Goal: Communication & Community: Answer question/provide support

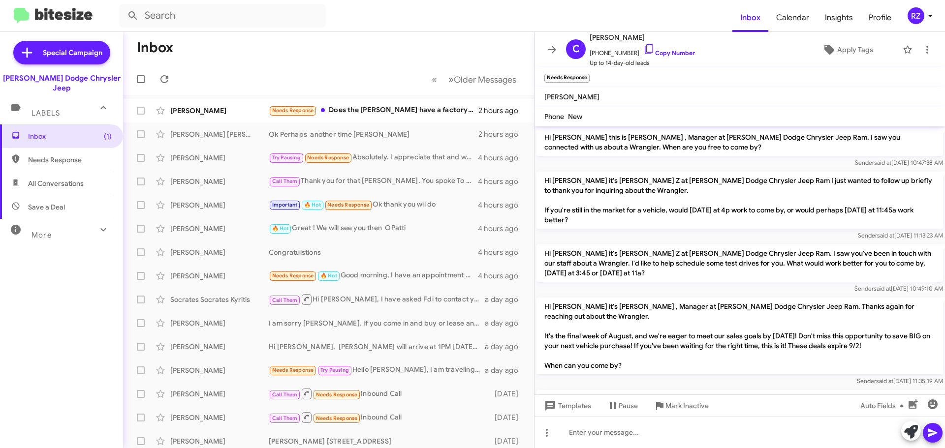
scroll to position [841, 0]
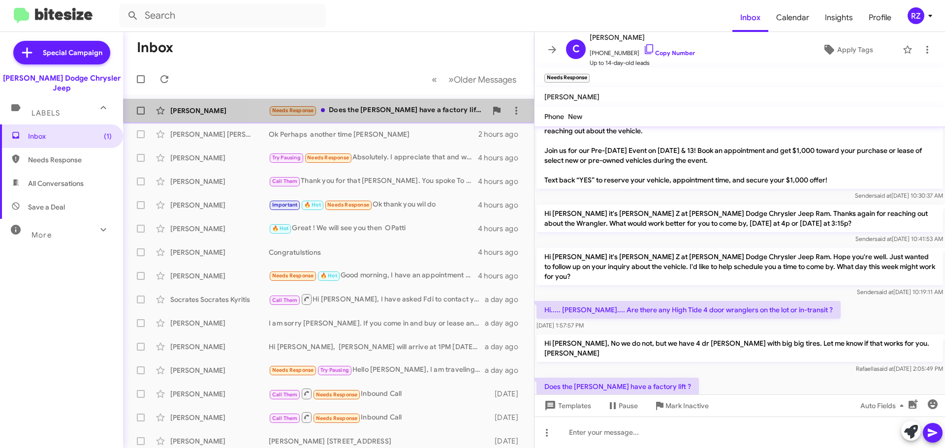
click at [442, 115] on div "Needs Response Does the [PERSON_NAME] have a factory lift ?" at bounding box center [378, 110] width 218 height 11
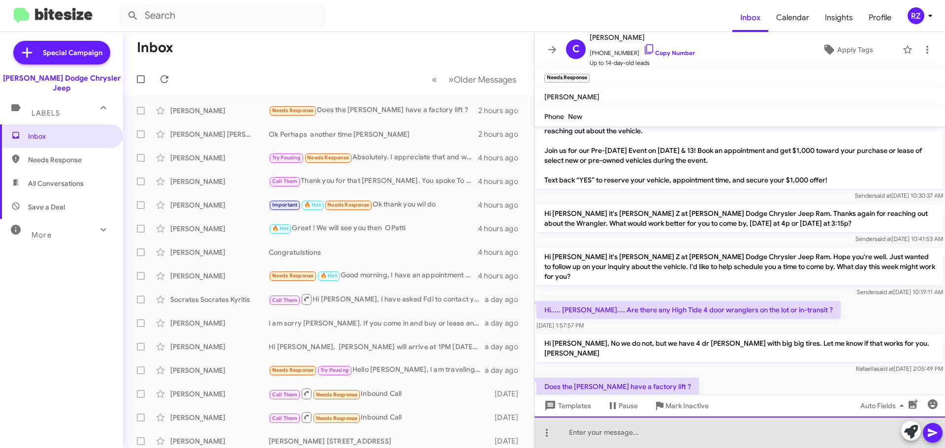
click at [597, 435] on div at bounding box center [739, 432] width 410 height 31
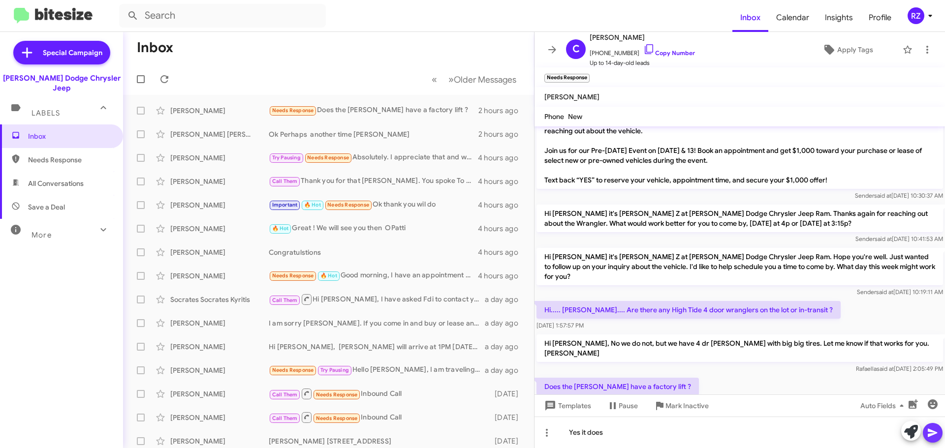
click at [923, 429] on button at bounding box center [932, 433] width 20 height 20
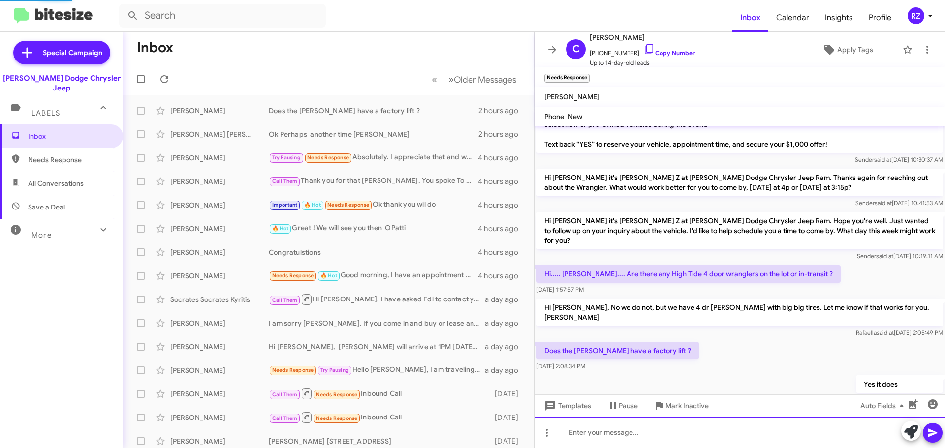
scroll to position [857, 0]
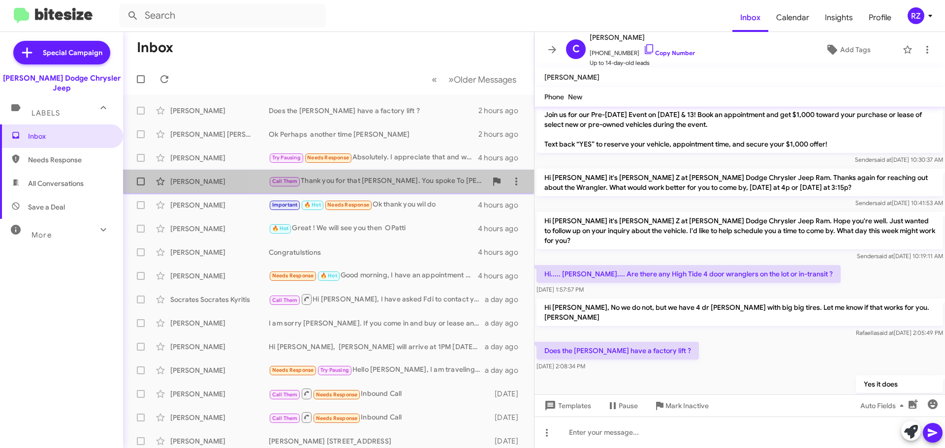
click at [443, 177] on div "Call Them Thank you for that [PERSON_NAME]. You spoke To [PERSON_NAME], so she …" at bounding box center [378, 181] width 218 height 11
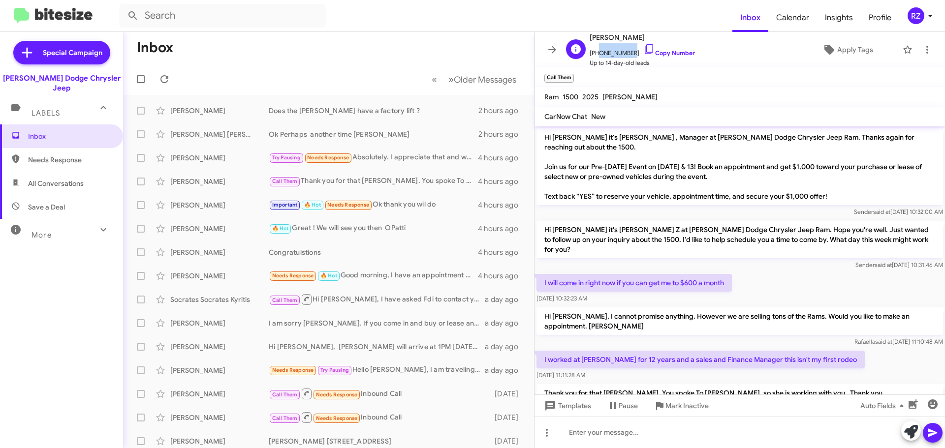
drag, startPoint x: 627, startPoint y: 53, endPoint x: 596, endPoint y: 53, distance: 31.0
click at [596, 53] on span "[PHONE_NUMBER] Copy Number" at bounding box center [641, 50] width 105 height 15
copy span "8483333655"
